Goal: Navigation & Orientation: Find specific page/section

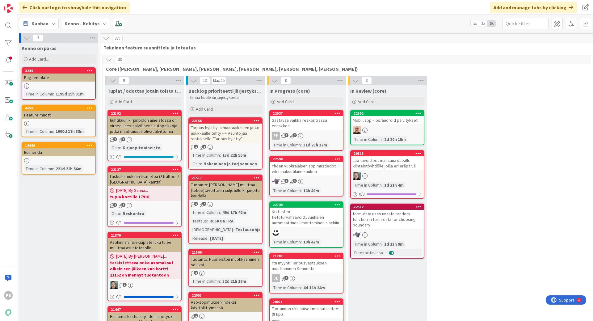
click at [102, 22] on icon at bounding box center [104, 23] width 5 height 5
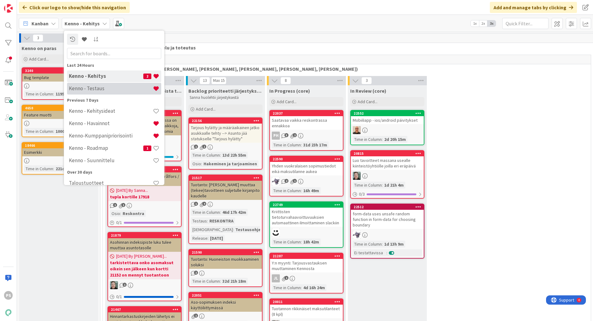
click at [100, 50] on h4 "Kenno - Testaus" at bounding box center [111, 88] width 84 height 6
